Goal: Check status

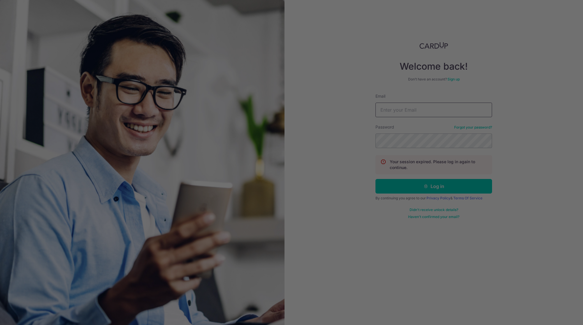
type input "[EMAIL_ADDRESS][DOMAIN_NAME]"
click at [403, 179] on div at bounding box center [294, 164] width 589 height 328
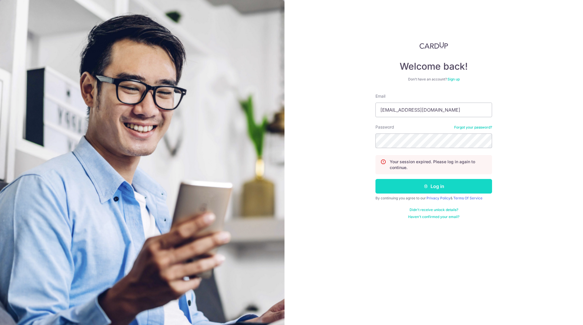
click at [401, 180] on button "Log in" at bounding box center [433, 186] width 117 height 15
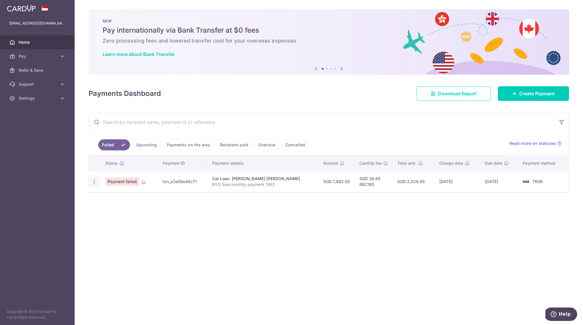
click at [92, 183] on icon "button" at bounding box center [94, 182] width 6 height 6
click at [281, 247] on div "× Pause Schedule Pause all future payments in this series Pause just this one p…" at bounding box center [329, 162] width 508 height 325
click at [137, 142] on link "Upcoming" at bounding box center [146, 144] width 28 height 11
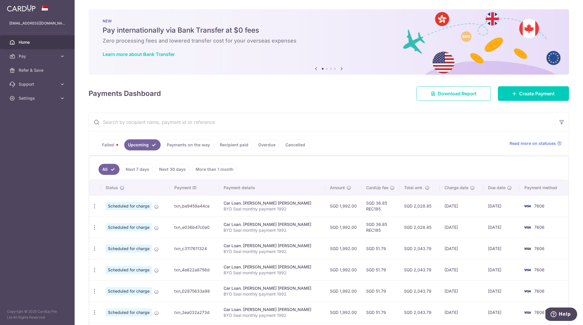
scroll to position [122, 0]
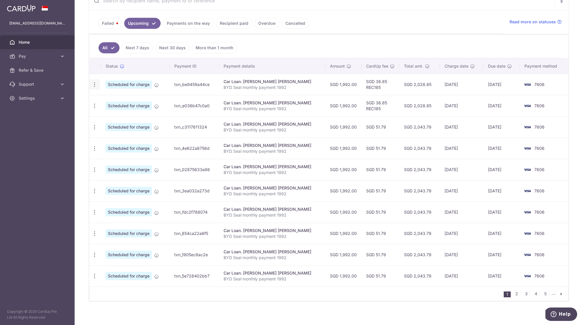
click at [95, 82] on icon "button" at bounding box center [95, 85] width 6 height 6
click at [311, 39] on ul "All Next 7 days Next 30 days More than 1 month" at bounding box center [325, 47] width 472 height 24
